Goal: Transaction & Acquisition: Purchase product/service

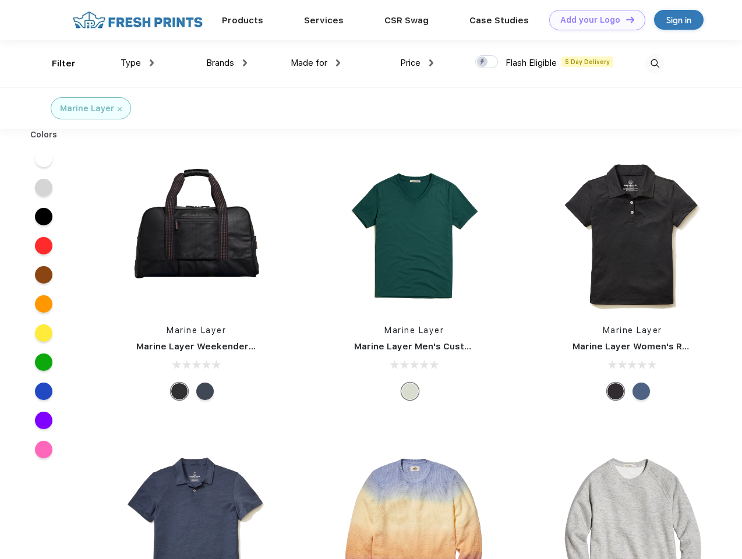
click at [593, 20] on link "Add your Logo Design Tool" at bounding box center [597, 20] width 96 height 20
click at [0, 0] on div "Design Tool" at bounding box center [0, 0] width 0 height 0
click at [625, 19] on link "Add your Logo Design Tool" at bounding box center [597, 20] width 96 height 20
click at [56, 64] on div "Filter" at bounding box center [64, 63] width 24 height 13
click at [138, 63] on span "Type" at bounding box center [131, 63] width 20 height 10
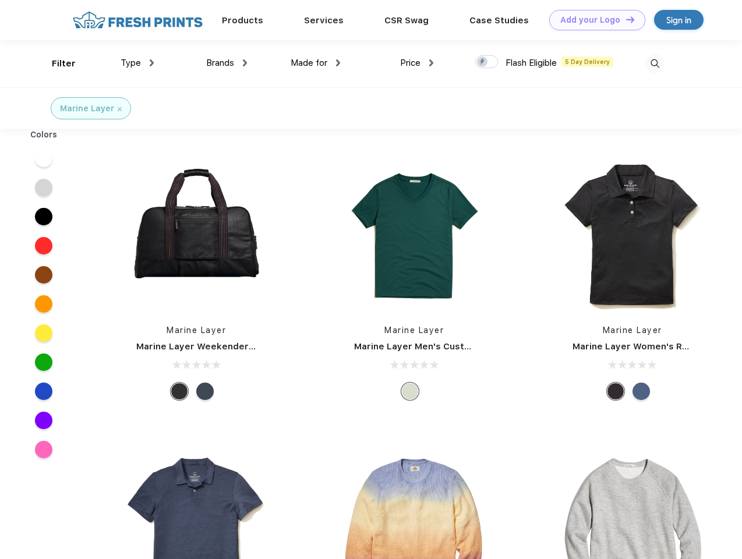
click at [227, 63] on span "Brands" at bounding box center [220, 63] width 28 height 10
click at [316, 63] on span "Made for" at bounding box center [309, 63] width 37 height 10
click at [417, 63] on span "Price" at bounding box center [410, 63] width 20 height 10
click at [487, 62] on div at bounding box center [486, 61] width 23 height 13
click at [483, 62] on input "checkbox" at bounding box center [479, 59] width 8 height 8
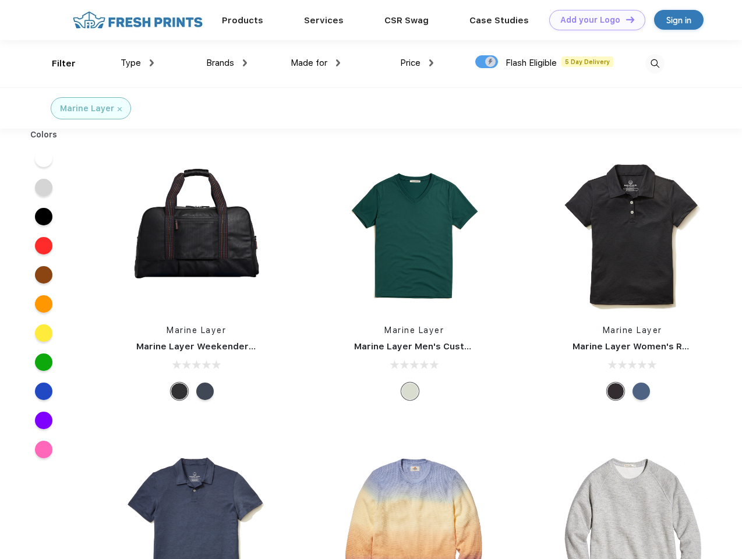
click at [655, 64] on img at bounding box center [655, 63] width 19 height 19
